Goal: Task Accomplishment & Management: Manage account settings

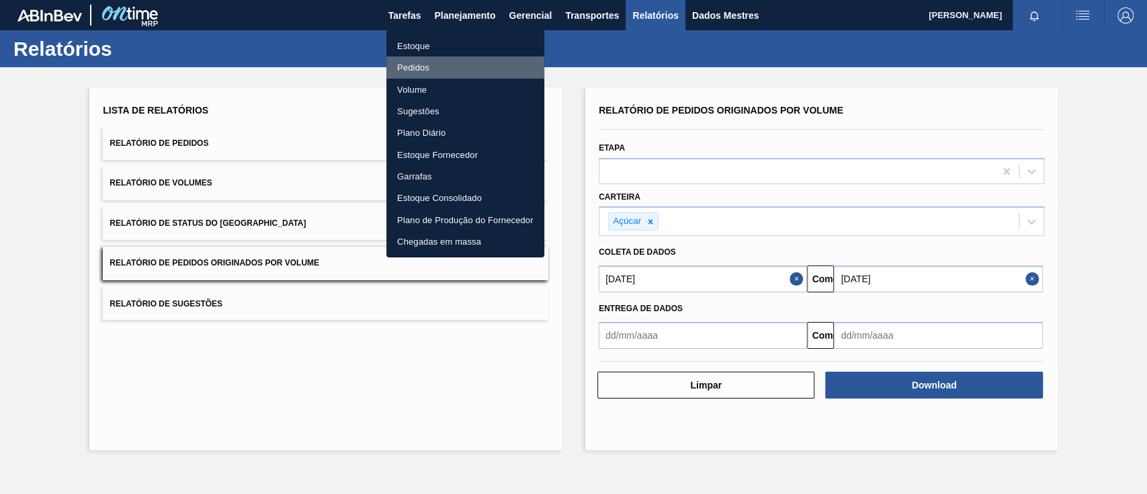
click at [421, 62] on font "Pedidos" at bounding box center [413, 67] width 32 height 10
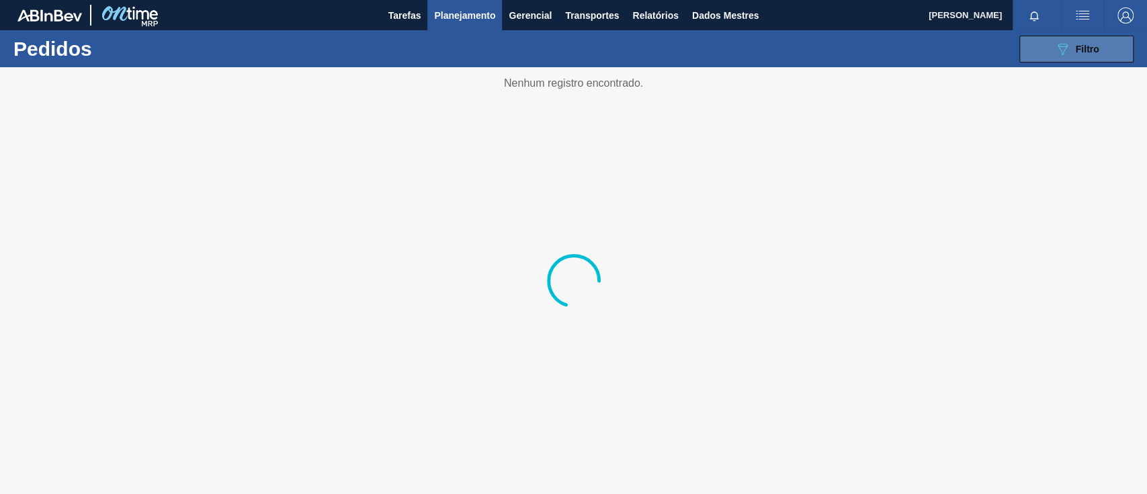
click at [1071, 52] on div "089F7B8B-B2A5-4AFE-B5C0-19BA573D28AC Filtro" at bounding box center [1076, 49] width 45 height 16
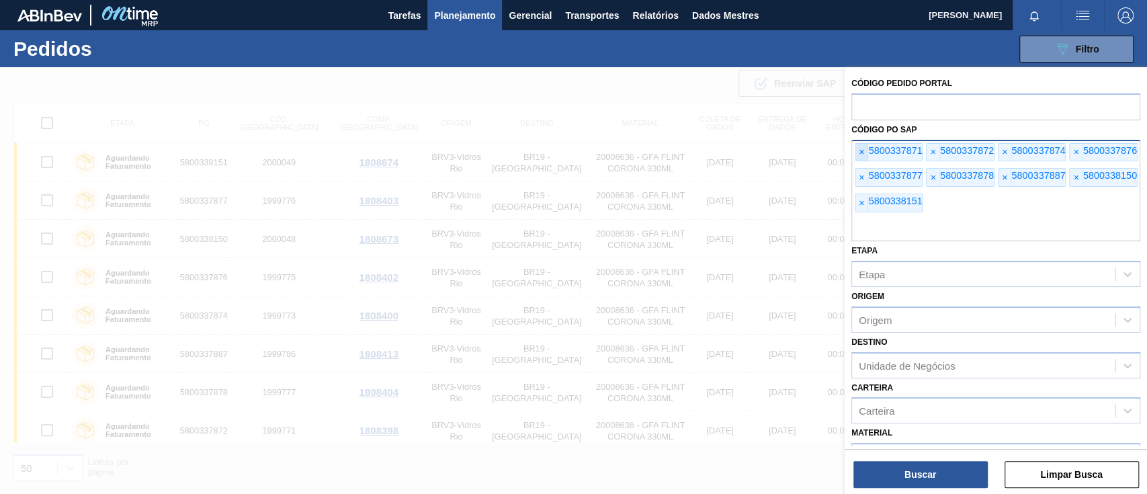
click at [860, 152] on font "×" at bounding box center [860, 151] width 5 height 11
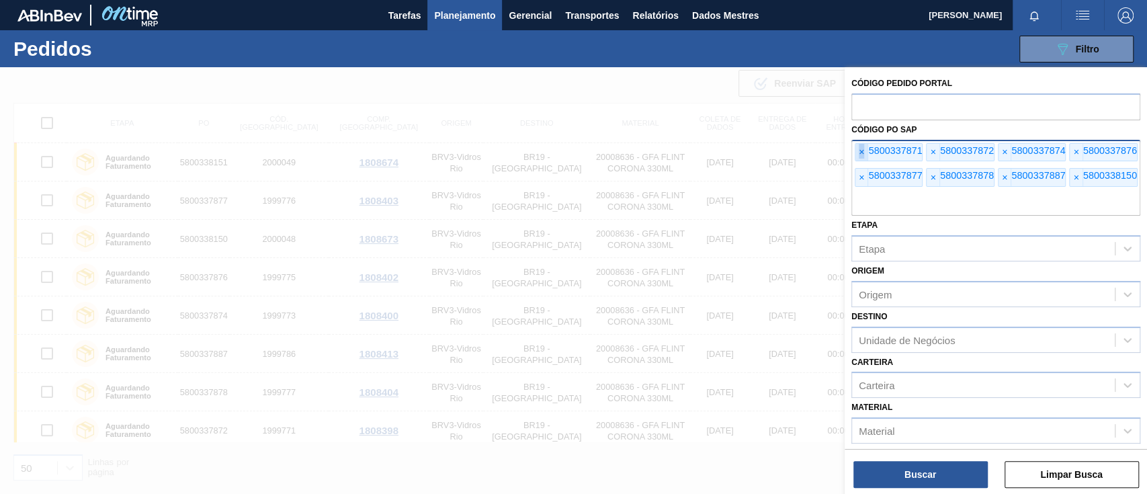
click at [860, 152] on font "×" at bounding box center [860, 151] width 5 height 11
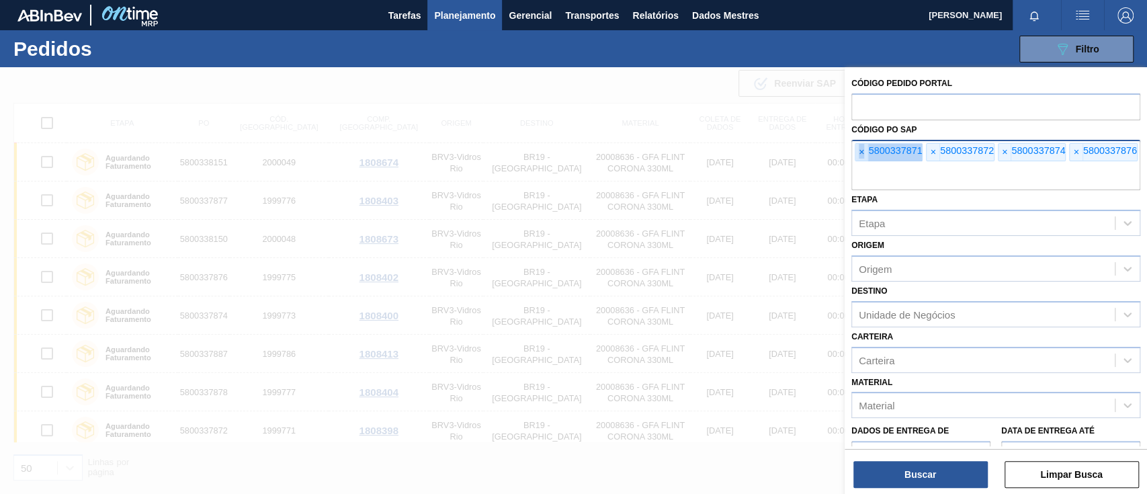
click at [861, 152] on font "×" at bounding box center [860, 151] width 5 height 11
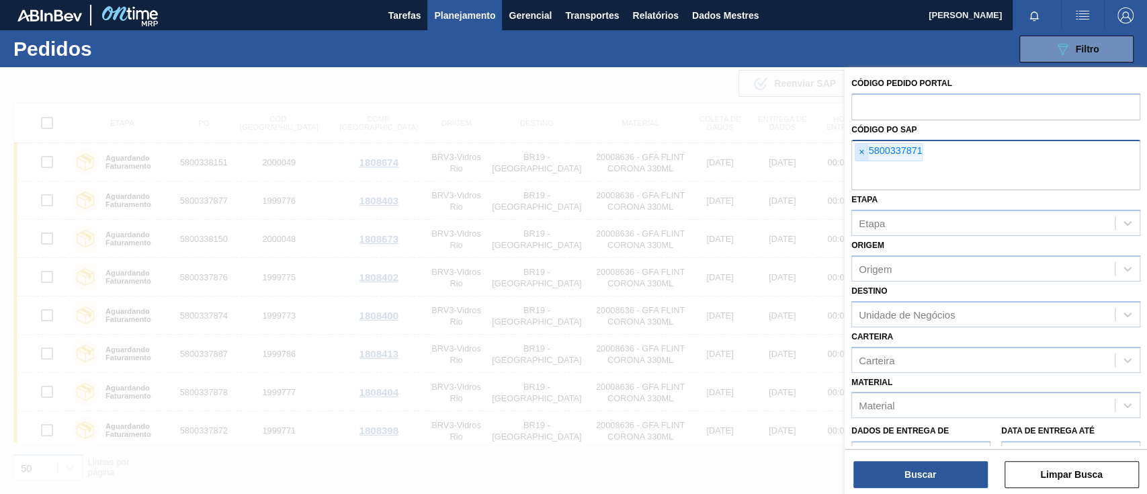
click at [861, 152] on font "×" at bounding box center [860, 151] width 5 height 11
click at [861, 165] on input "text" at bounding box center [995, 178] width 289 height 26
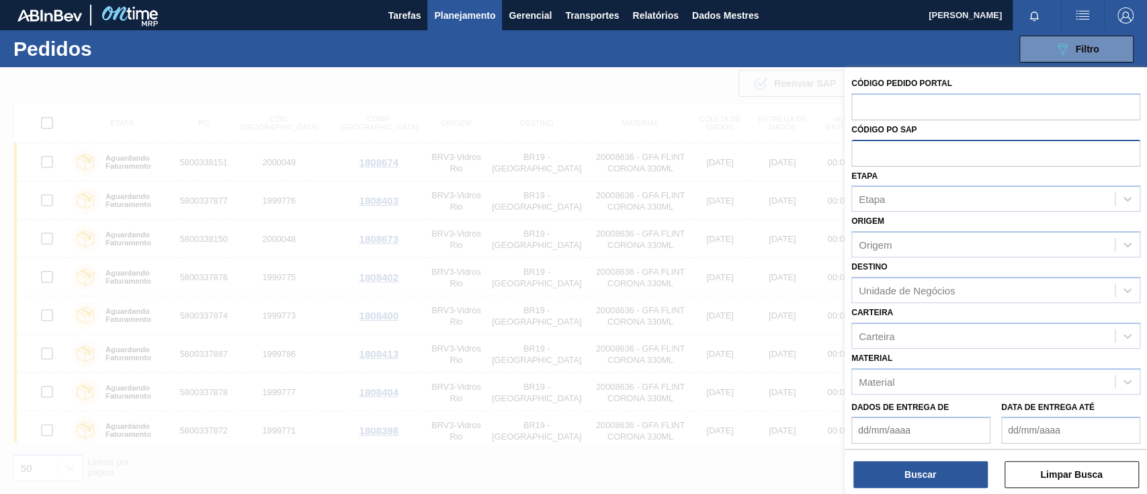
paste input "5800349311"
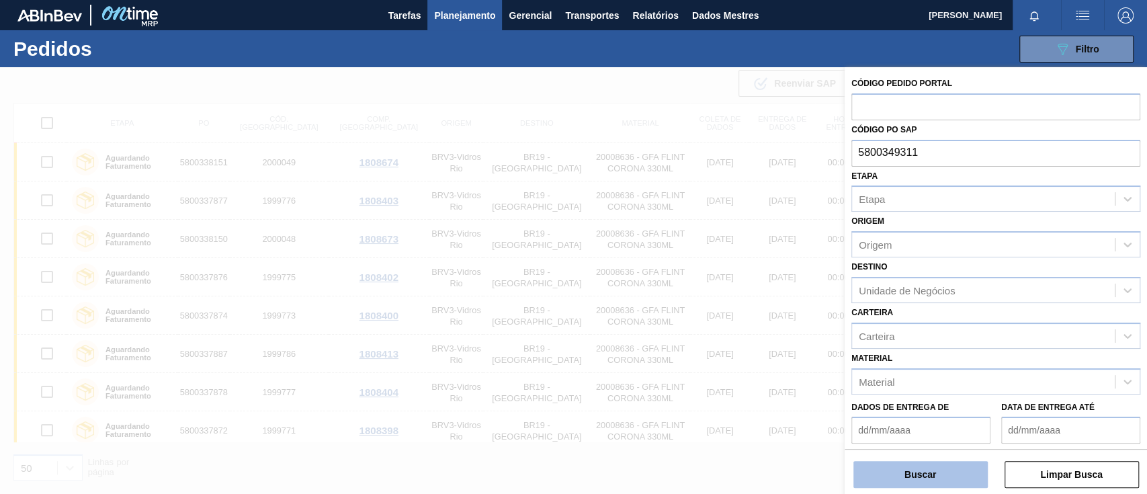
type input "5800349311"
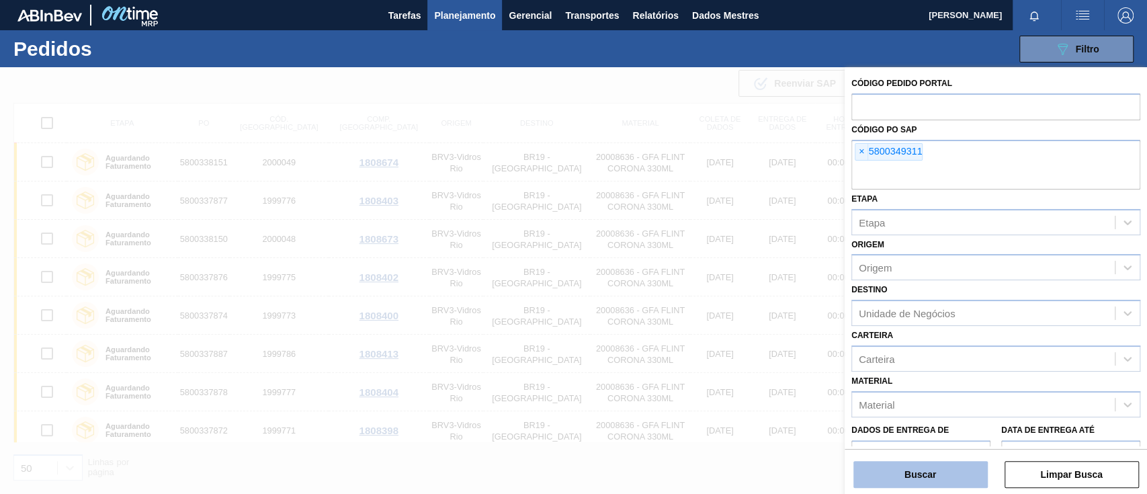
click at [950, 473] on button "Buscar" at bounding box center [920, 474] width 134 height 27
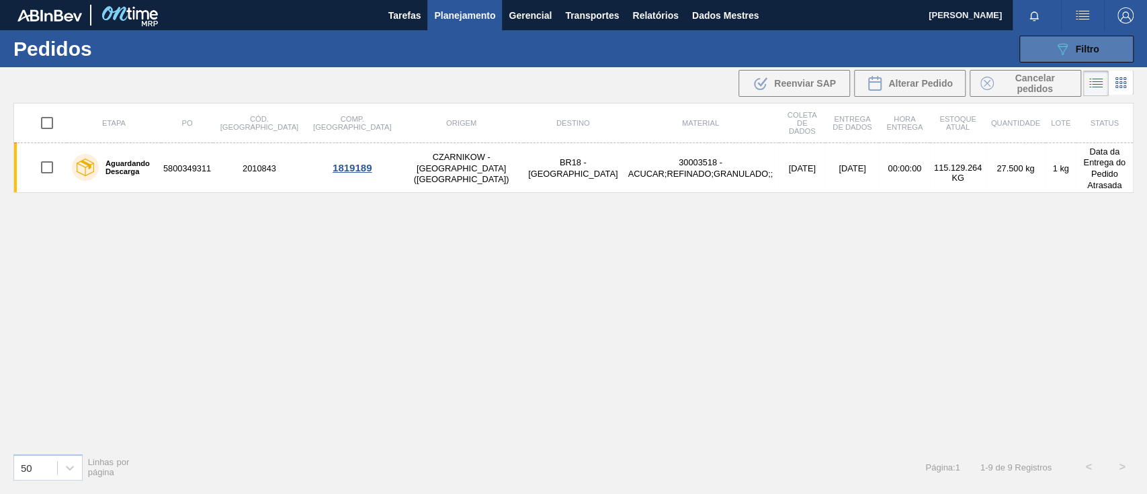
click at [1047, 47] on button "089F7B8B-B2A5-4AFE-B5C0-19BA573D28AC Filtro" at bounding box center [1076, 49] width 114 height 27
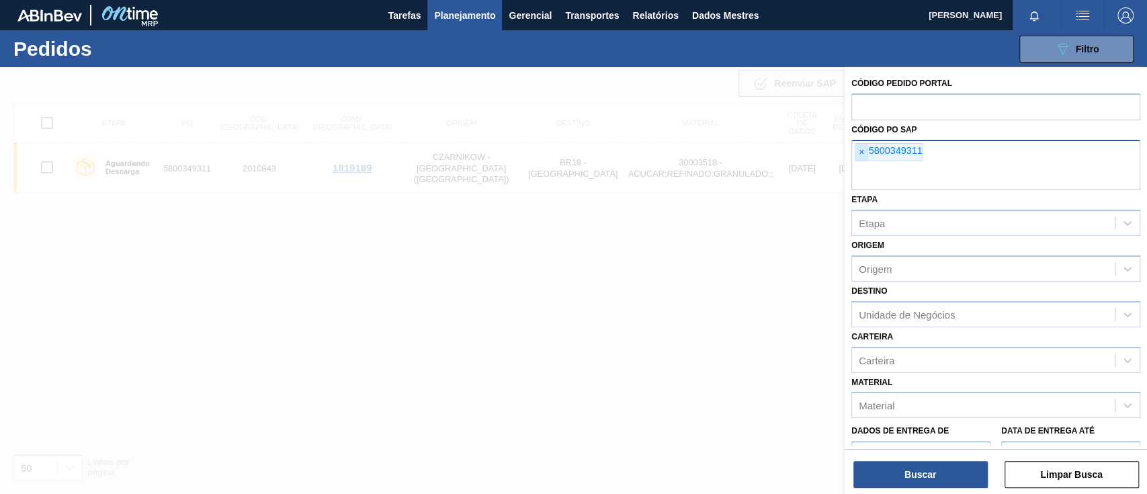
click at [860, 155] on font "×" at bounding box center [860, 151] width 5 height 11
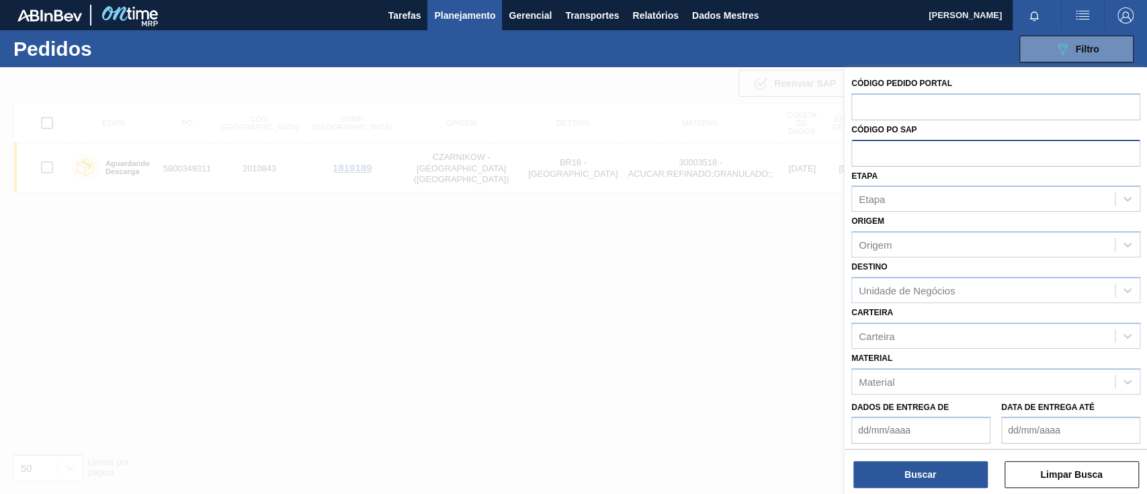
paste input "5800348454"
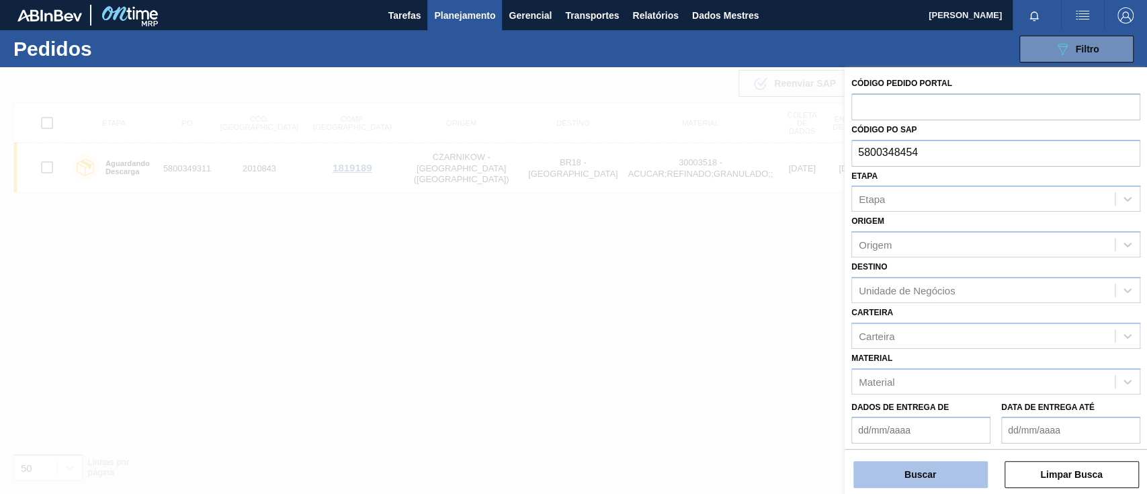
type input "5800348454"
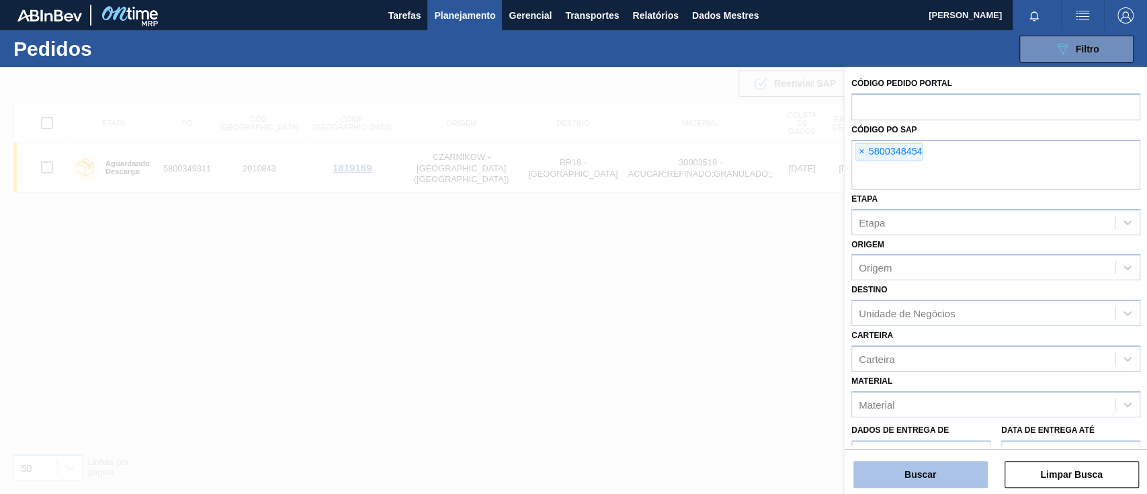
click at [906, 474] on font "Buscar" at bounding box center [920, 474] width 32 height 11
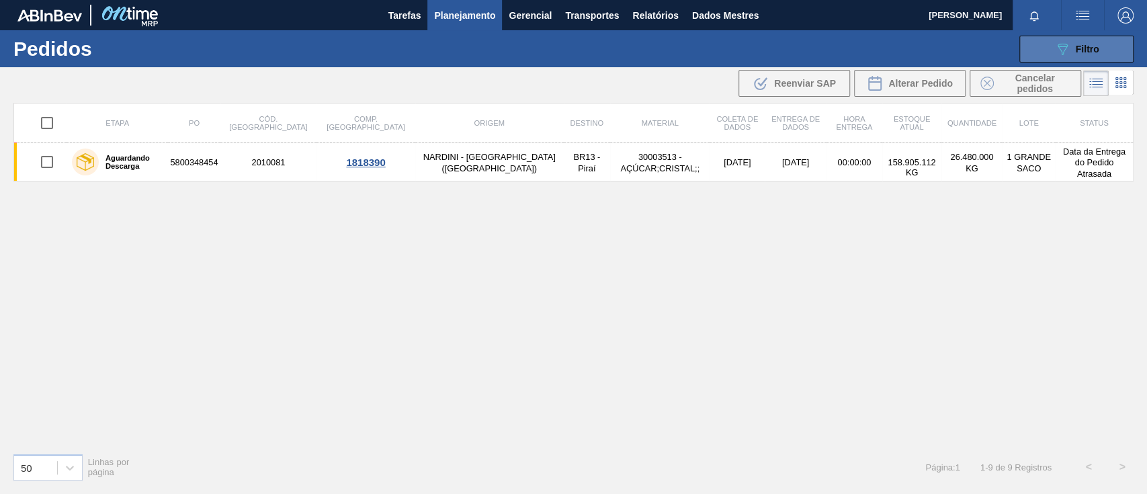
click at [1067, 48] on icon "089F7B8B-B2A5-4AFE-B5C0-19BA573D28AC" at bounding box center [1062, 49] width 16 height 16
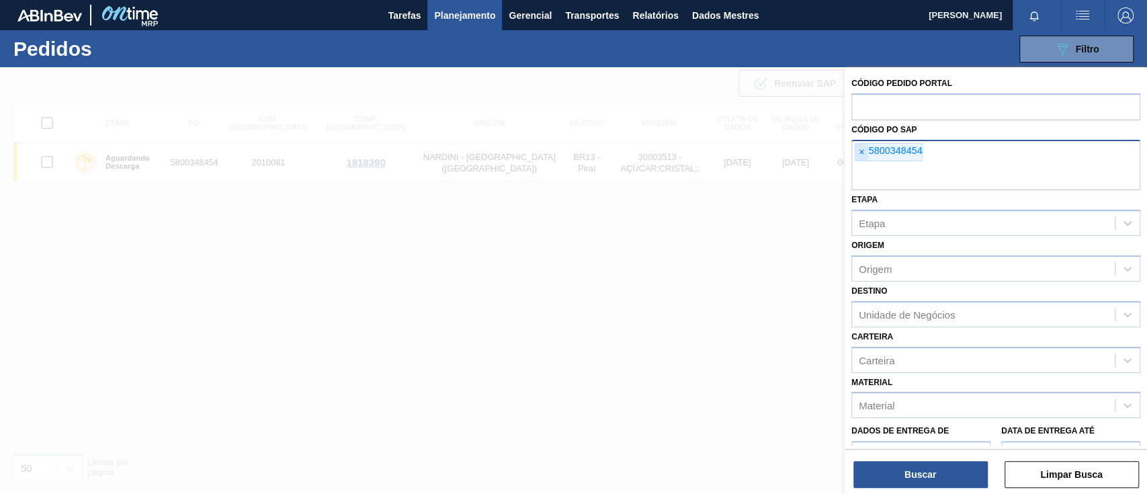
click at [865, 152] on span "×" at bounding box center [861, 152] width 13 height 17
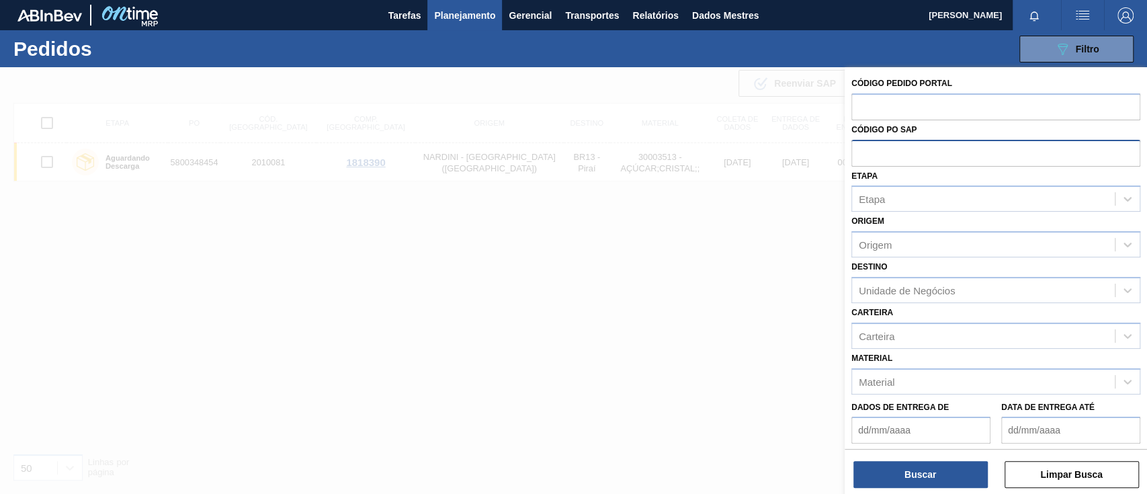
paste input "text"
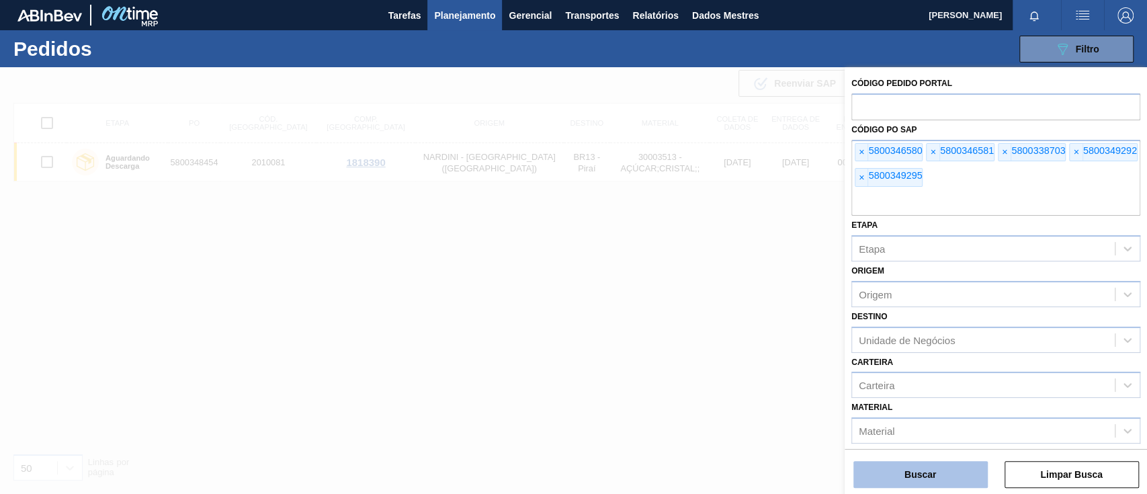
click at [930, 480] on button "Buscar" at bounding box center [920, 474] width 134 height 27
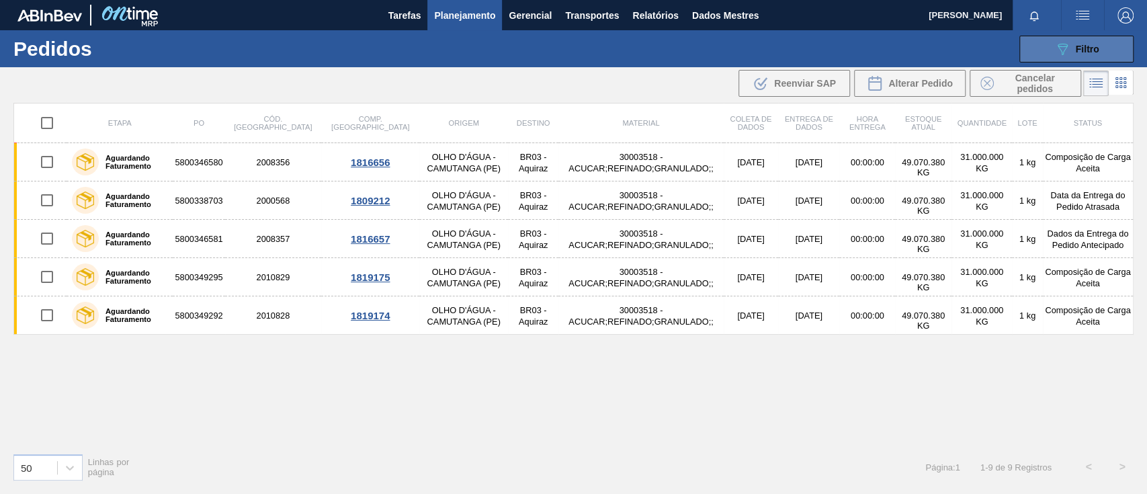
click at [1070, 49] on div "089F7B8B-B2A5-4AFE-B5C0-19BA573D28AC Filtro" at bounding box center [1076, 49] width 45 height 16
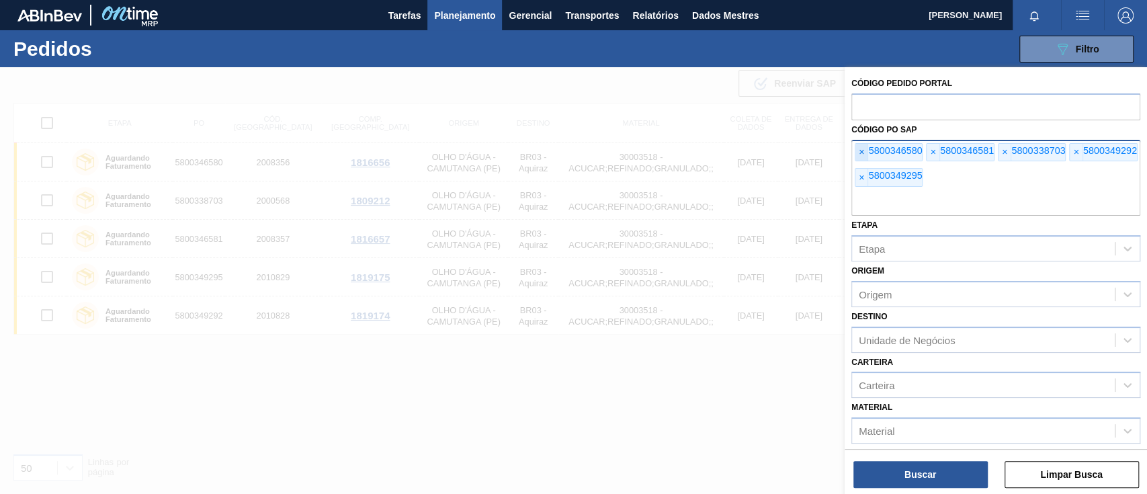
click at [859, 157] on font "×" at bounding box center [860, 151] width 5 height 11
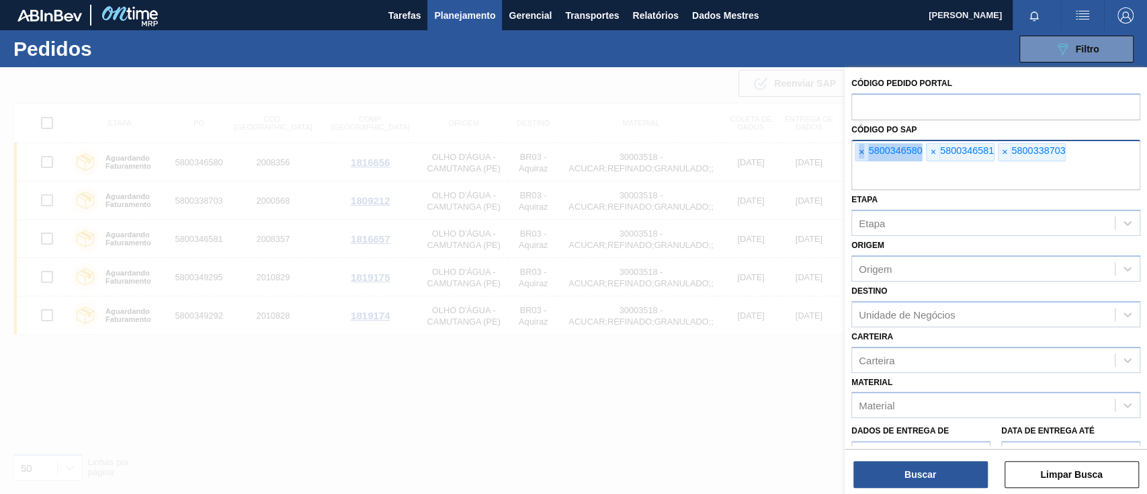
click at [859, 157] on font "×" at bounding box center [860, 151] width 5 height 11
click at [860, 157] on font "×" at bounding box center [860, 151] width 5 height 11
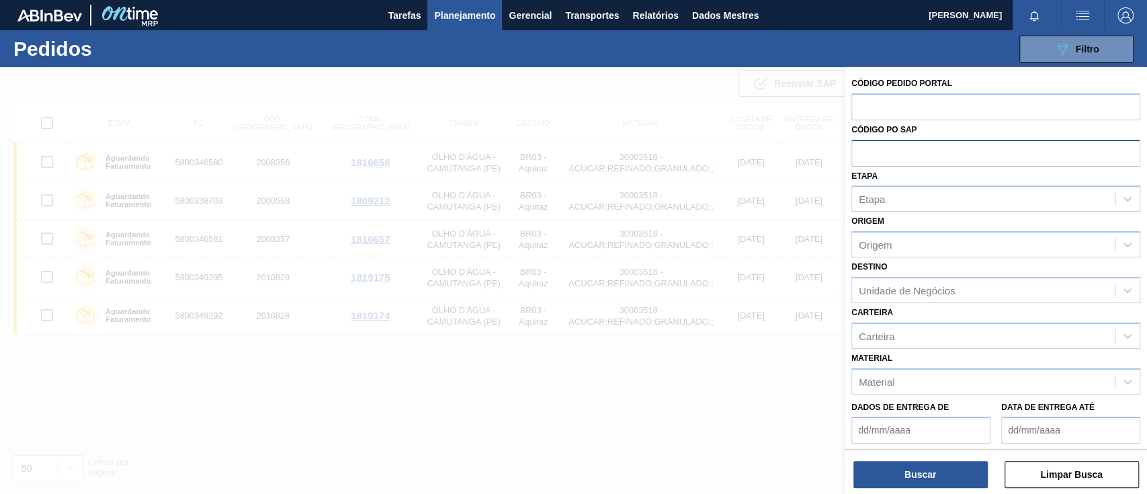
click at [860, 157] on input "text" at bounding box center [995, 153] width 289 height 26
paste input "5800338703"
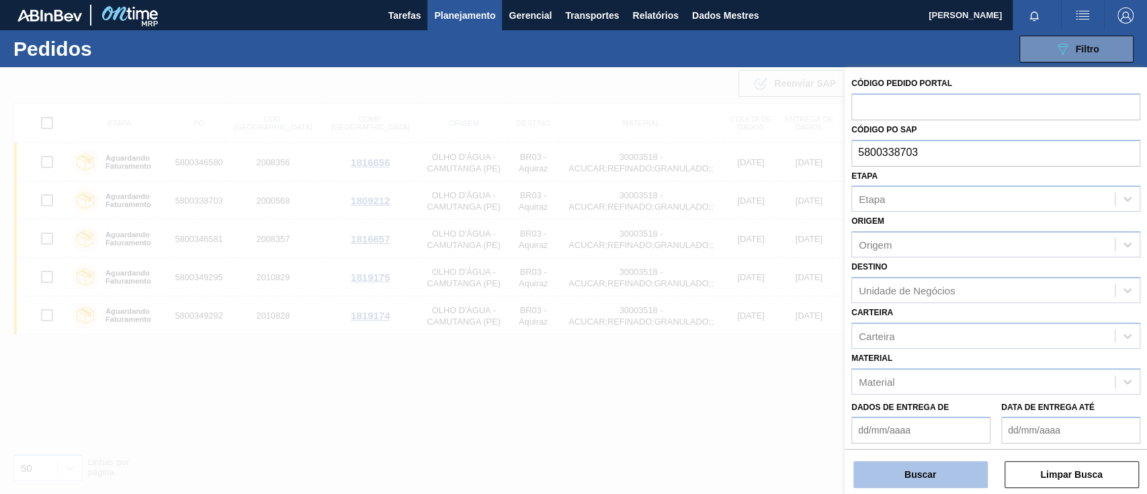
type input "5800338703"
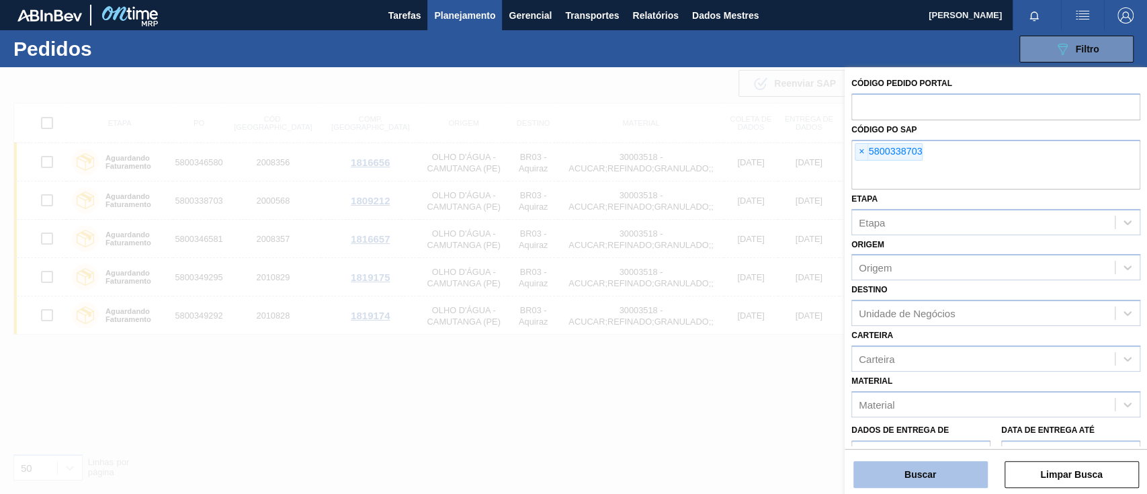
click at [935, 476] on font "Buscar" at bounding box center [920, 474] width 32 height 11
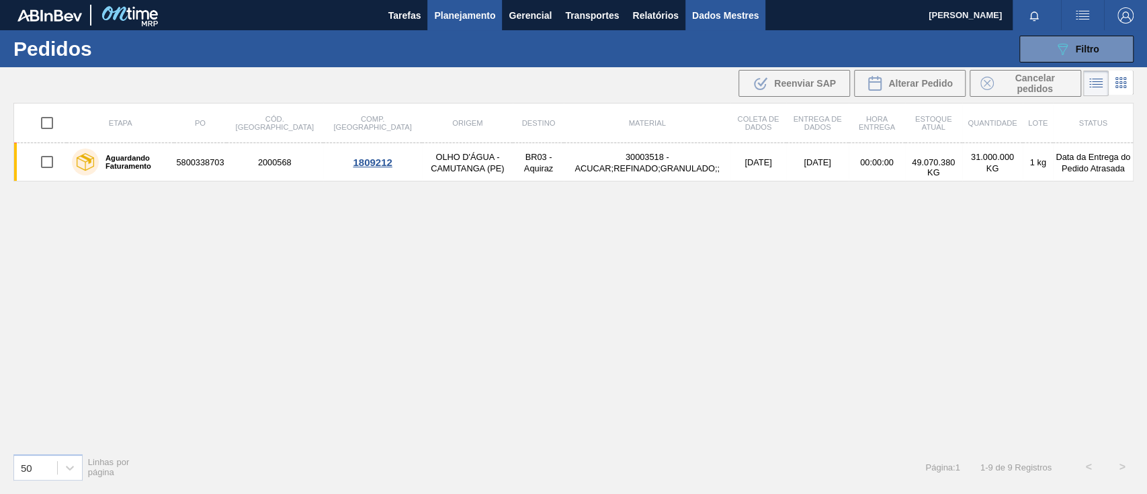
click at [695, 8] on font "Dados Mestres" at bounding box center [725, 15] width 67 height 16
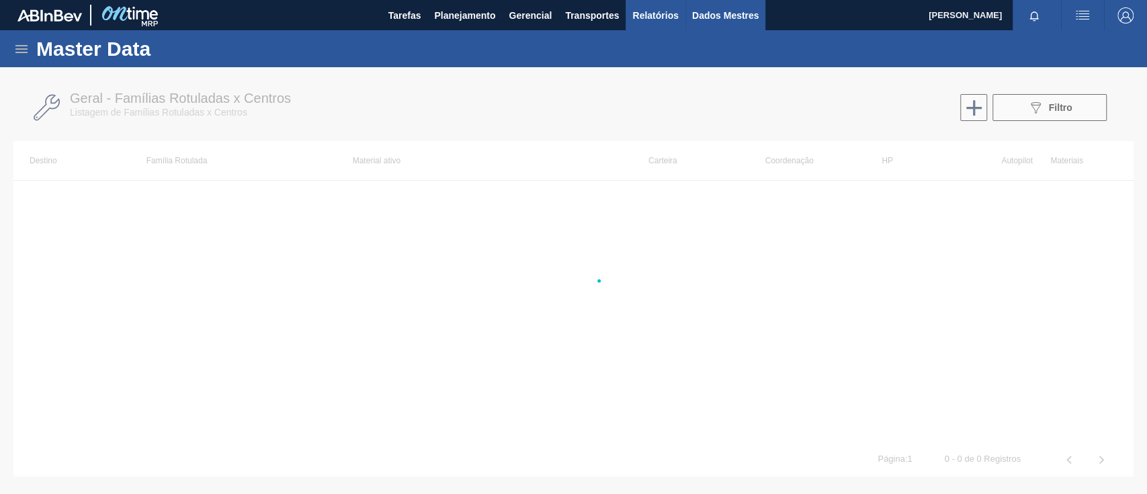
click at [672, 15] on font "Relatórios" at bounding box center [655, 15] width 46 height 11
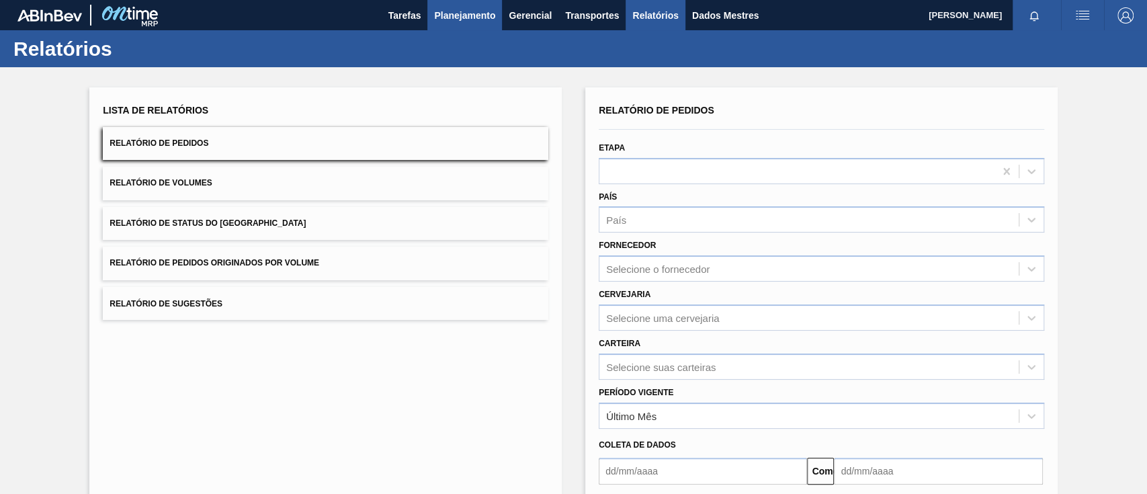
click at [447, 16] on font "Planejamento" at bounding box center [464, 15] width 61 height 11
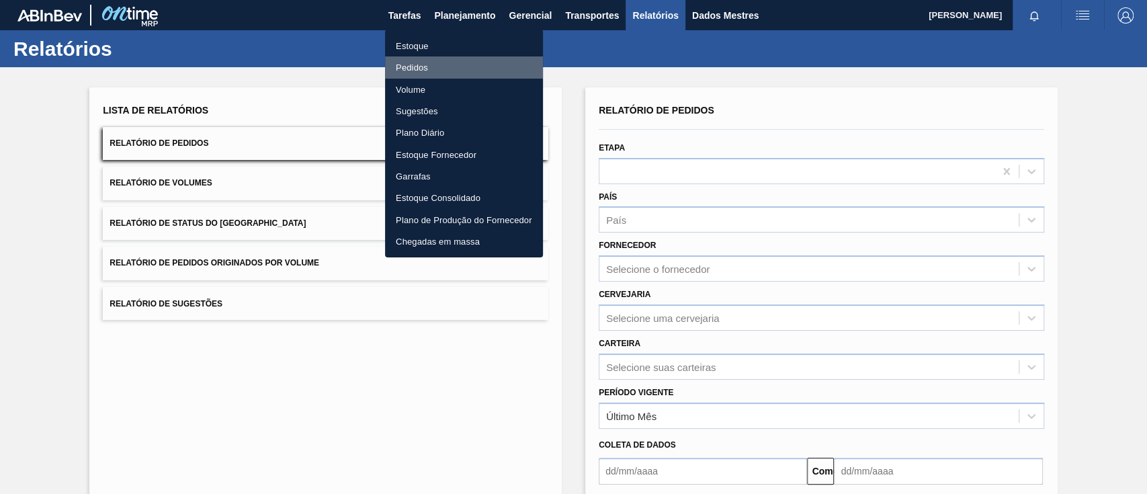
click at [422, 65] on font "Pedidos" at bounding box center [412, 67] width 32 height 10
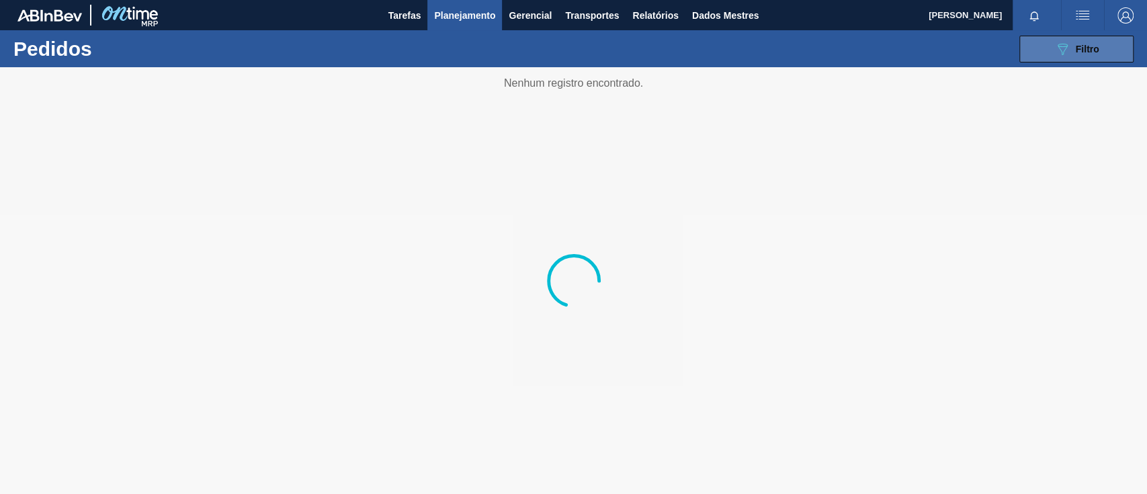
click at [1070, 49] on div "089F7B8B-B2A5-4AFE-B5C0-19BA573D28AC Filtro" at bounding box center [1076, 49] width 45 height 16
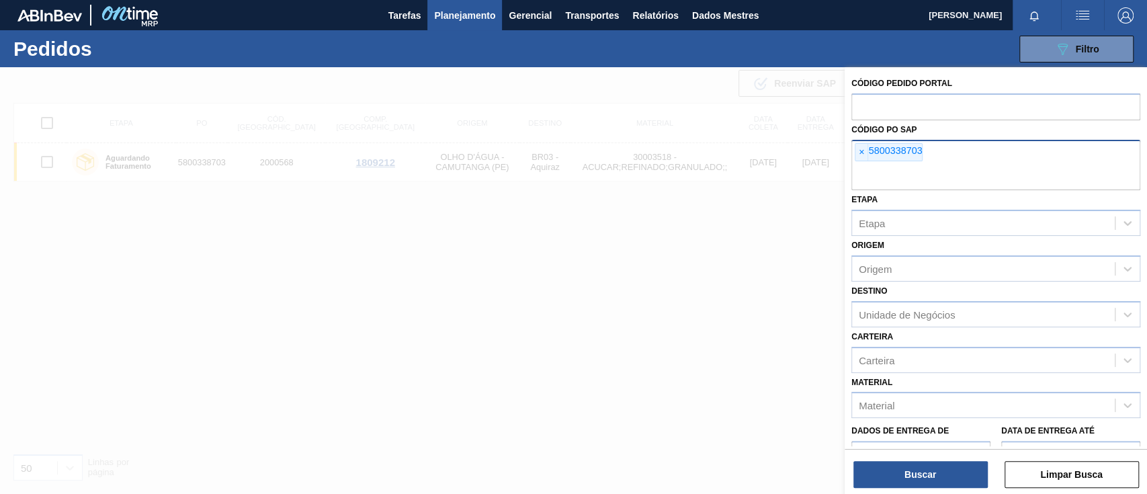
click at [859, 155] on font "×" at bounding box center [860, 151] width 5 height 11
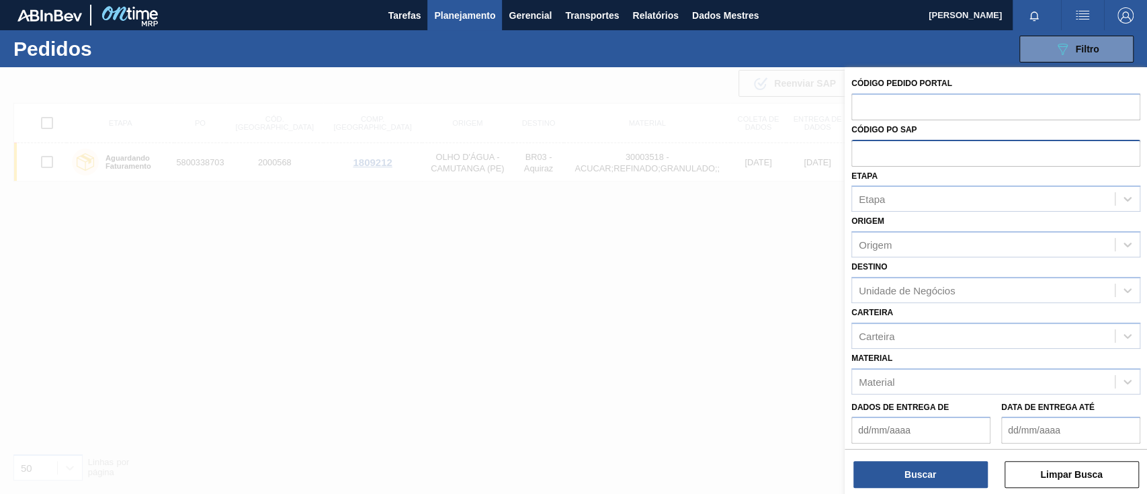
paste input "text"
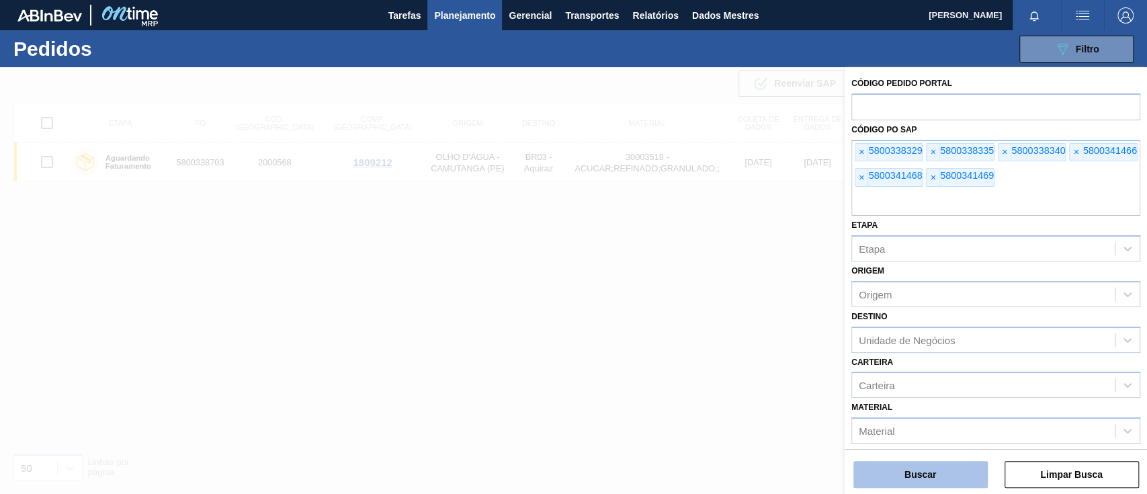
click at [927, 477] on font "Buscar" at bounding box center [920, 474] width 32 height 11
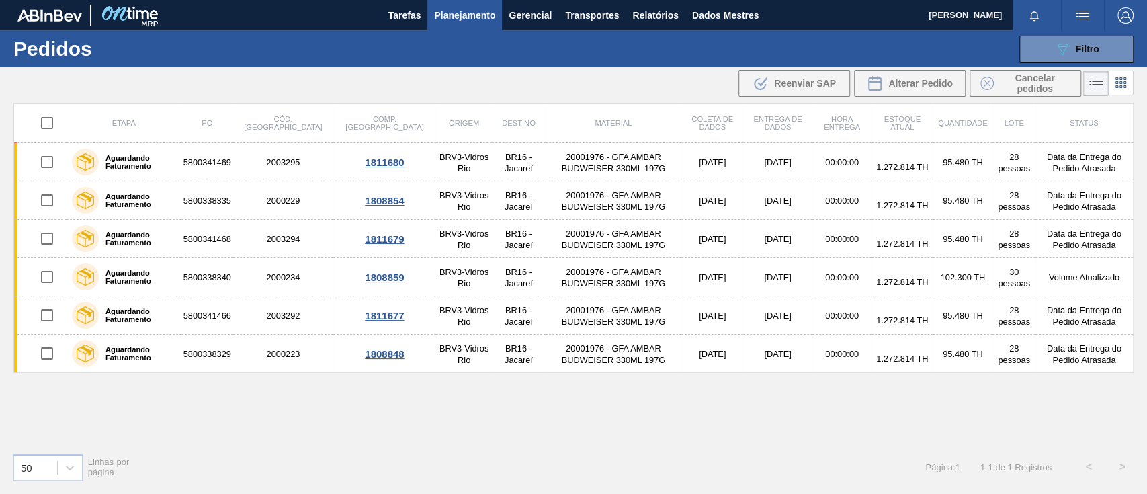
click at [41, 123] on input "checkbox" at bounding box center [47, 123] width 28 height 28
checkbox input "true"
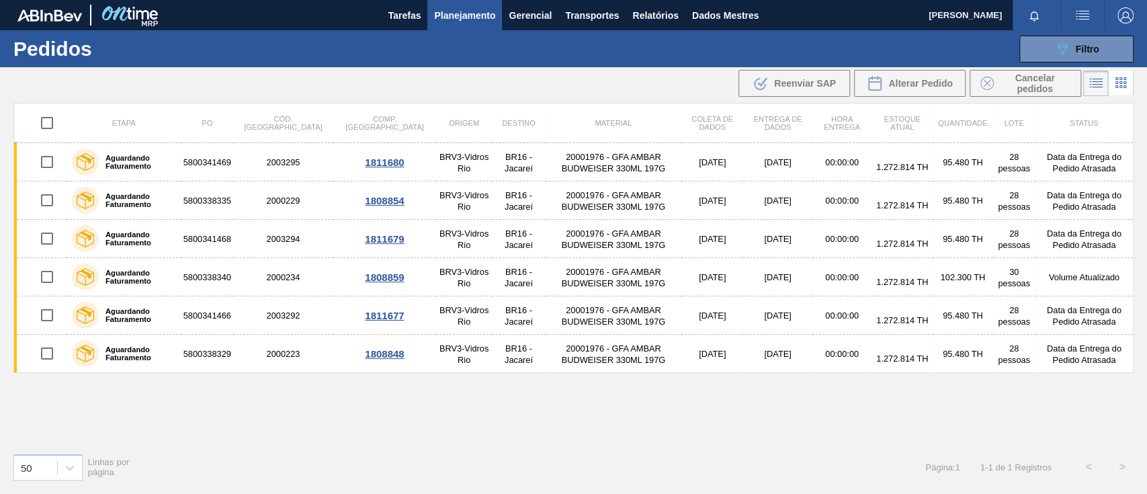
checkbox input "true"
click at [908, 84] on font "Alterar Pedido" at bounding box center [920, 83] width 64 height 11
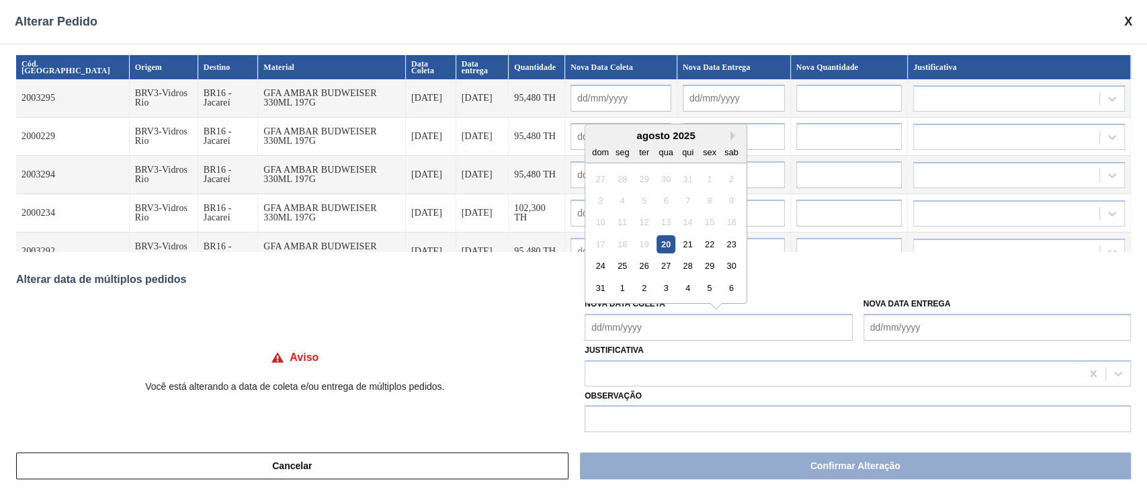
click at [647, 328] on Coleta "Nova Data Coleta" at bounding box center [717, 327] width 267 height 27
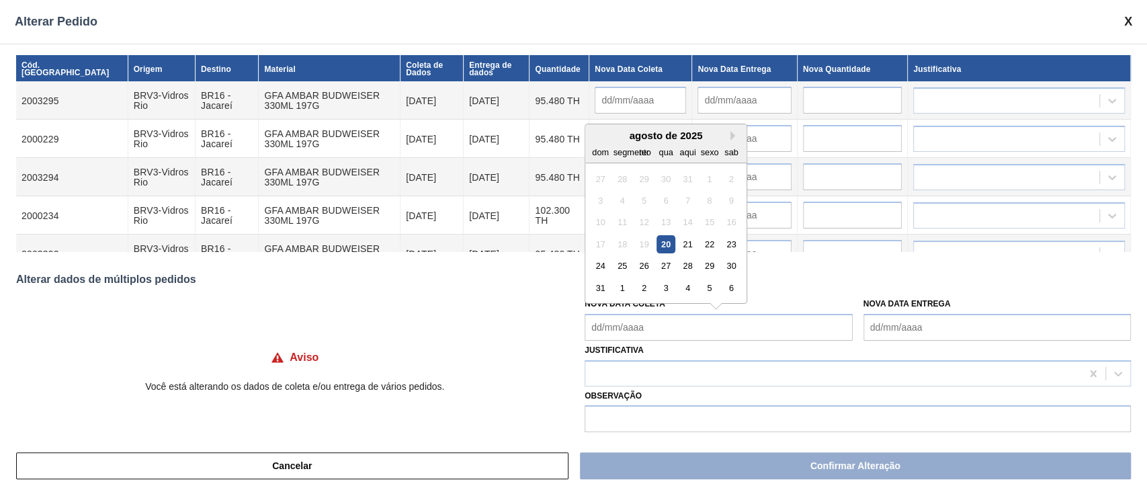
click at [664, 244] on font "20" at bounding box center [665, 244] width 9 height 10
type Coleta "[DATE]"
type input "[DATE]"
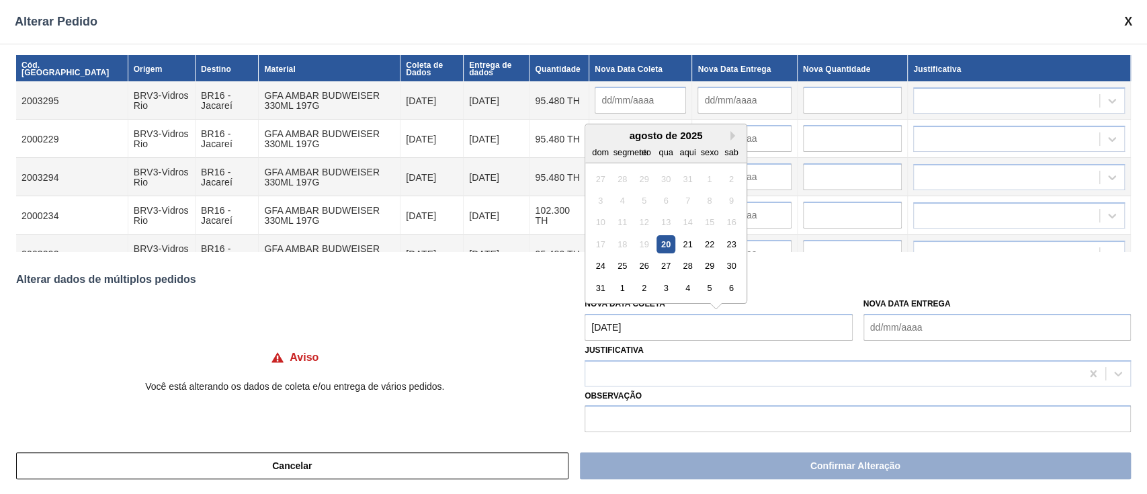
type input "[DATE]"
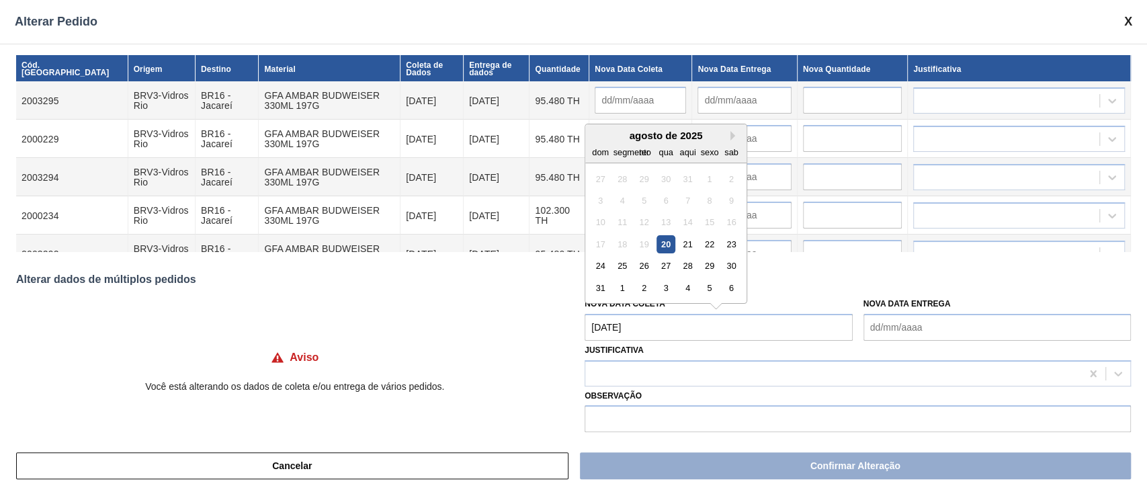
type input "[DATE]"
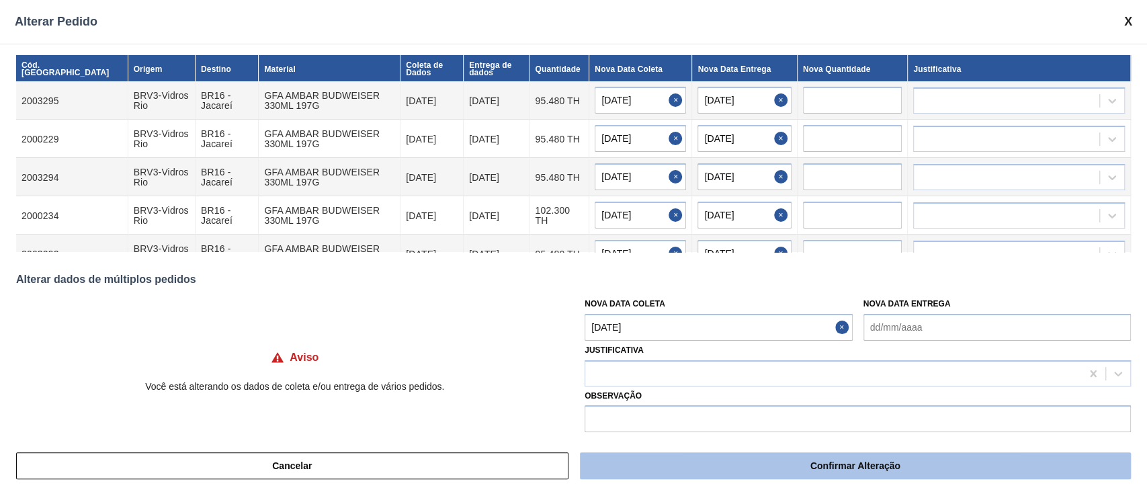
click at [763, 474] on button "Confirmar Alteração" at bounding box center [855, 465] width 551 height 27
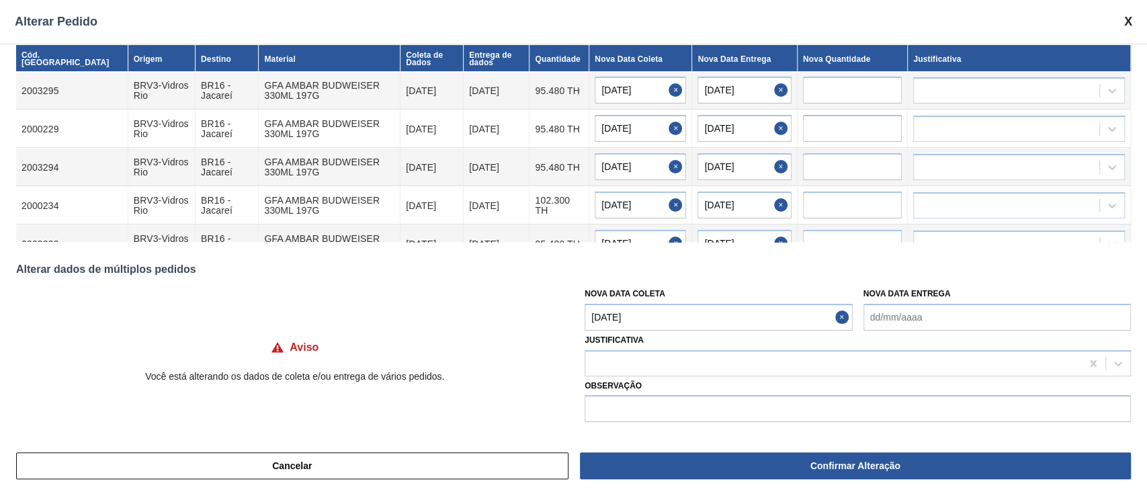
scroll to position [11, 0]
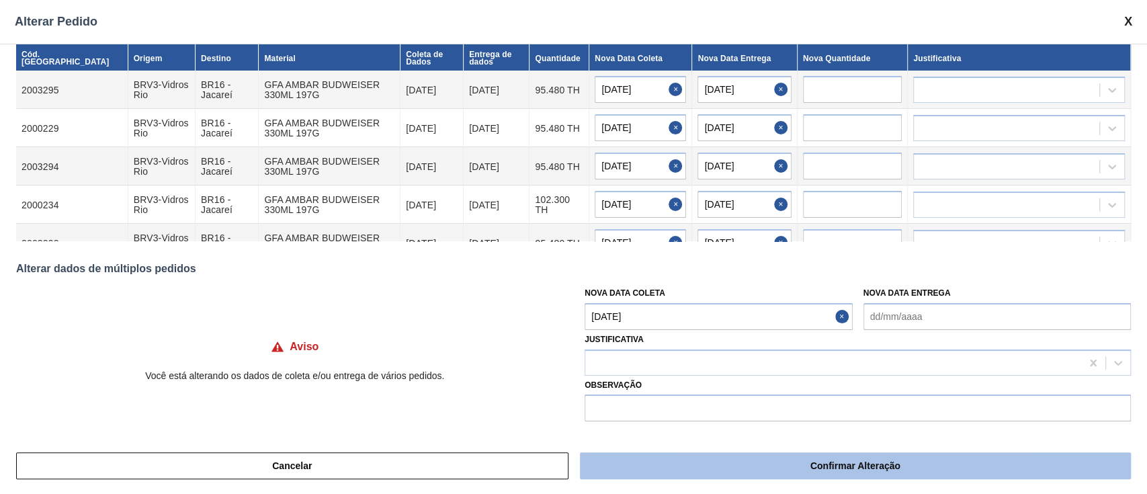
click at [856, 472] on button "Confirmar Alteração" at bounding box center [855, 465] width 551 height 27
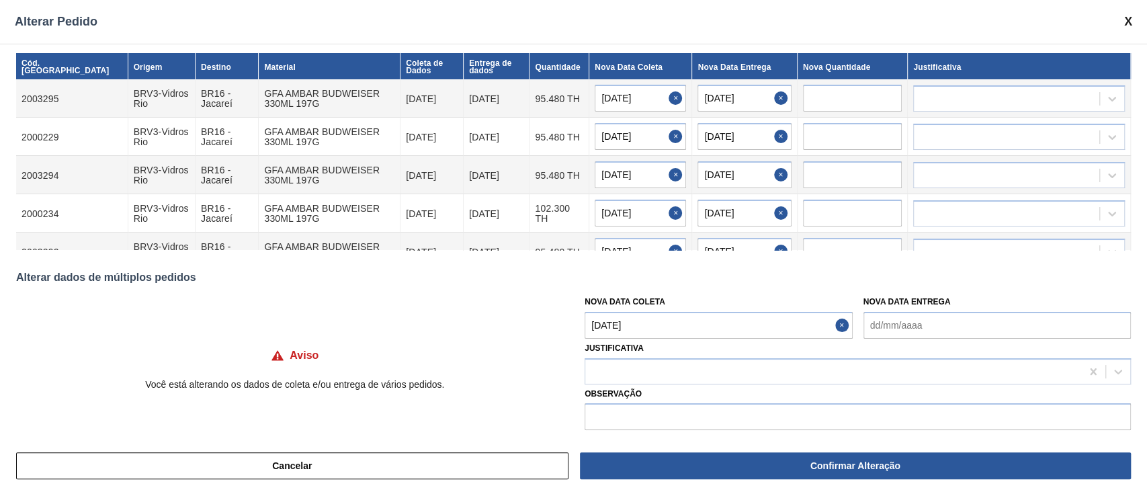
scroll to position [0, 0]
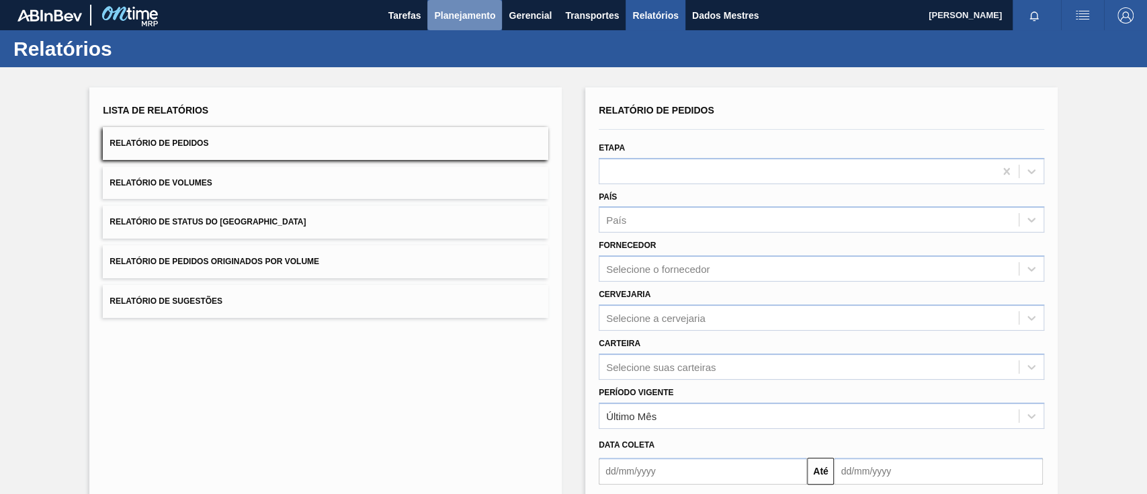
click at [473, 24] on button "Planejamento" at bounding box center [464, 15] width 75 height 30
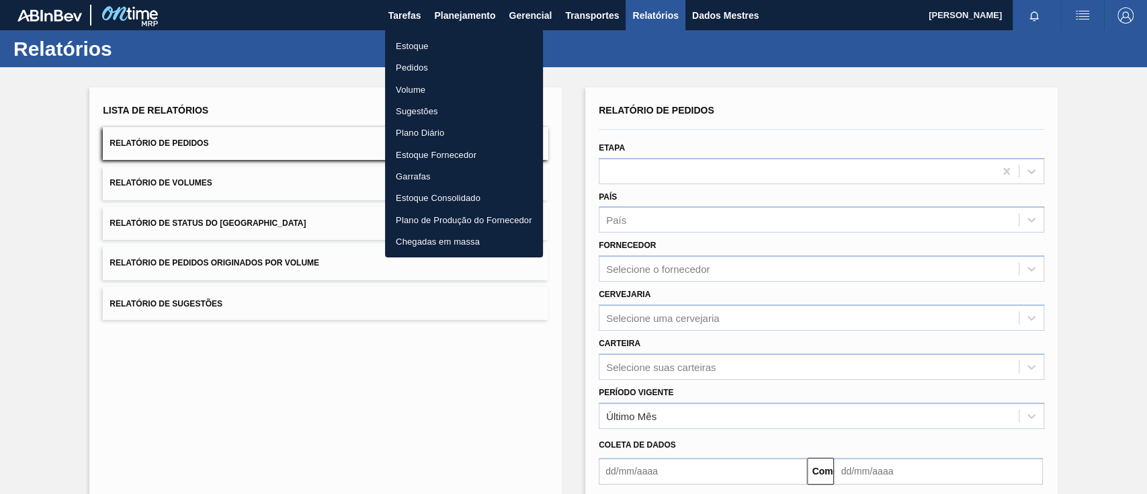
click at [464, 18] on div at bounding box center [573, 247] width 1147 height 494
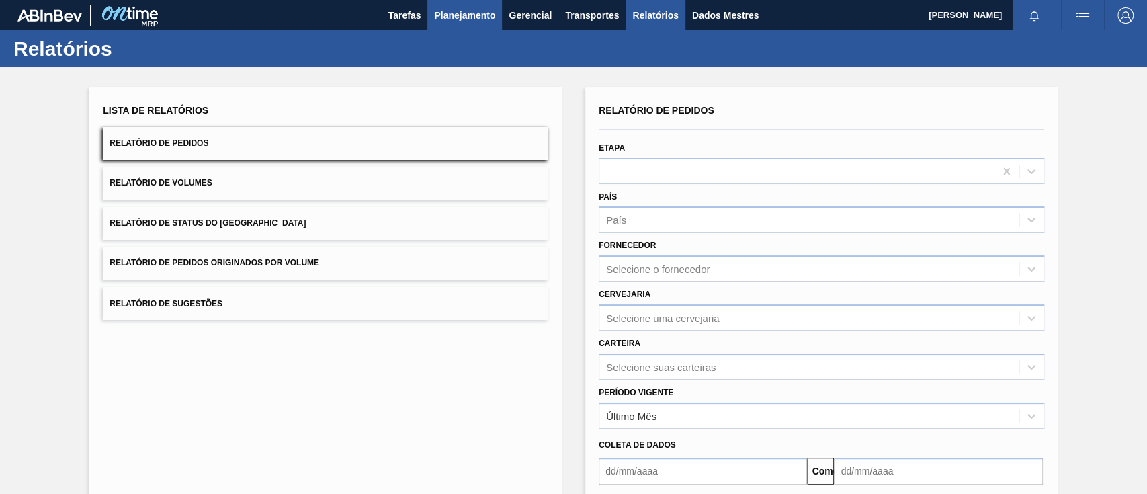
click at [454, 10] on font "Planejamento" at bounding box center [464, 15] width 61 height 11
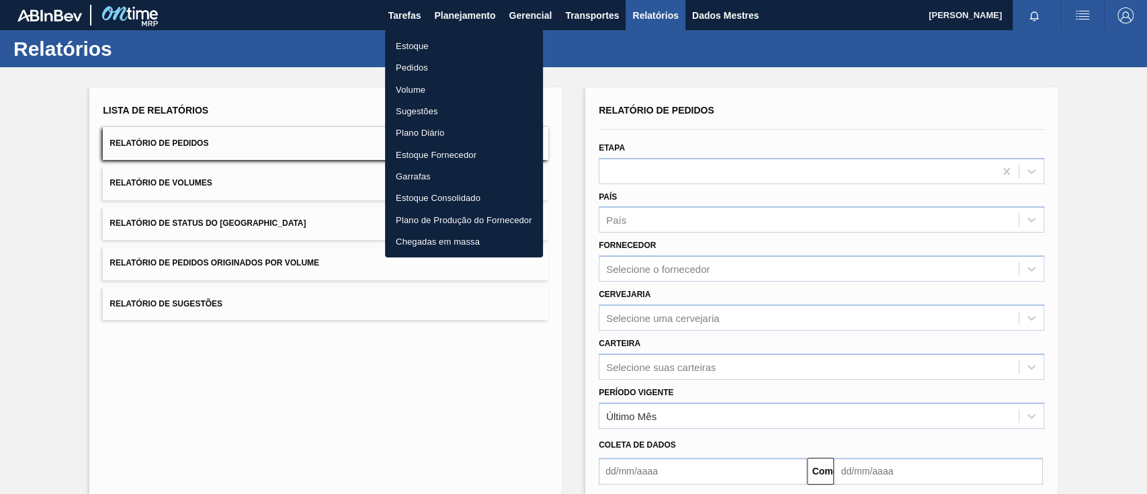
click at [418, 65] on font "Pedidos" at bounding box center [412, 67] width 32 height 10
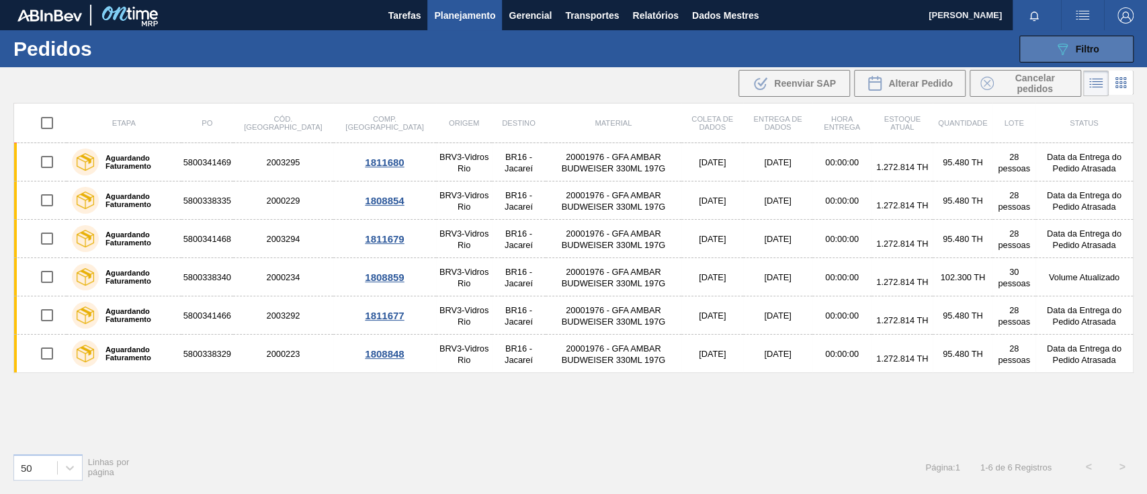
click at [1064, 52] on icon "089F7B8B-B2A5-4AFE-B5C0-19BA573D28AC" at bounding box center [1062, 49] width 16 height 16
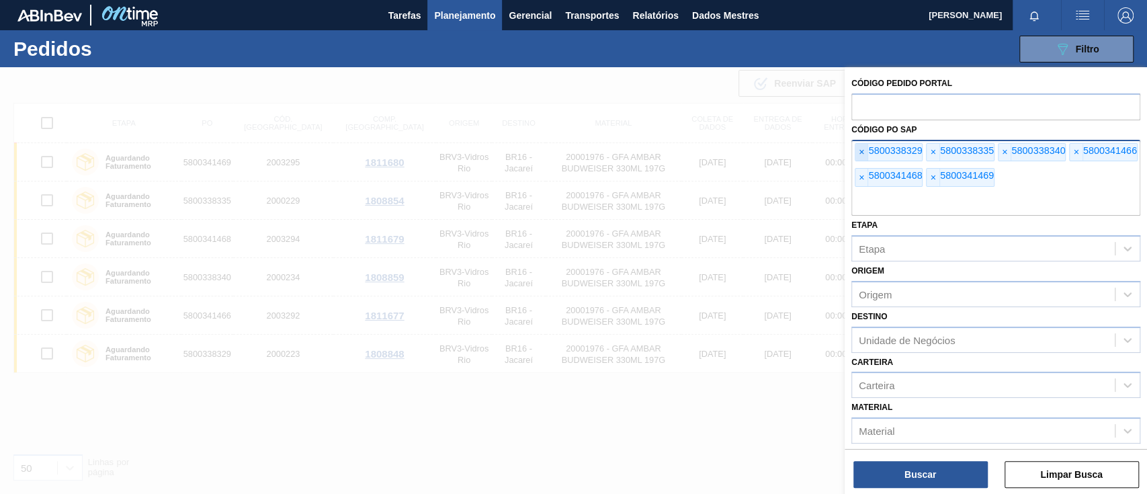
click at [860, 146] on font "×" at bounding box center [860, 151] width 5 height 11
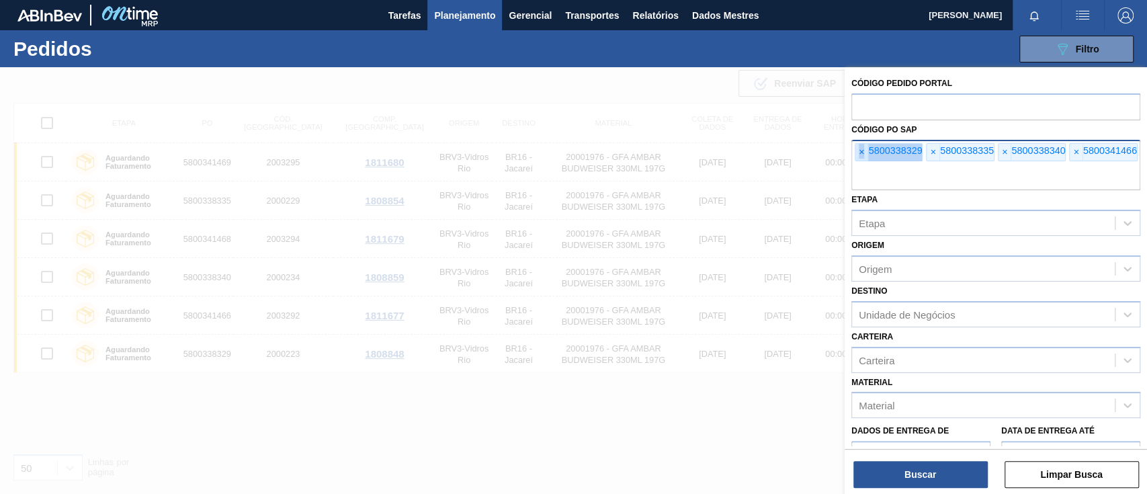
click at [860, 146] on font "×" at bounding box center [860, 151] width 5 height 11
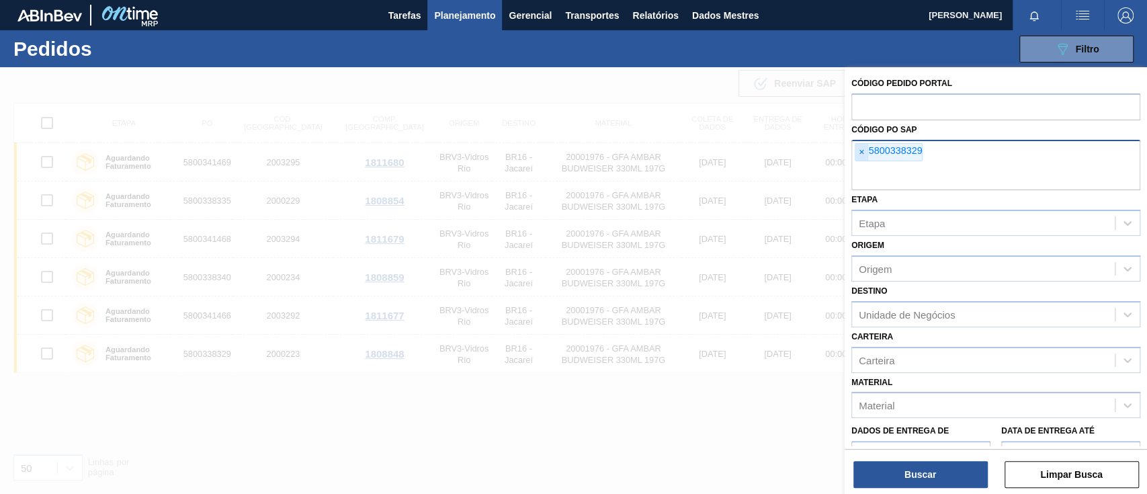
click at [860, 146] on font "×" at bounding box center [860, 151] width 5 height 11
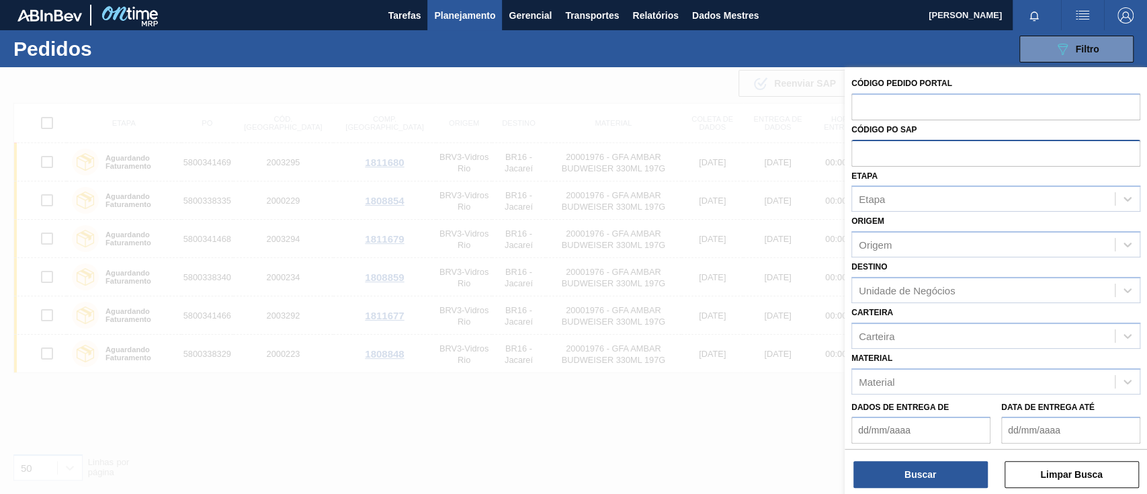
paste input "5800343824"
type input "5800343824"
click at [951, 467] on button "Buscar" at bounding box center [920, 474] width 134 height 27
